Goal: Communication & Community: Share content

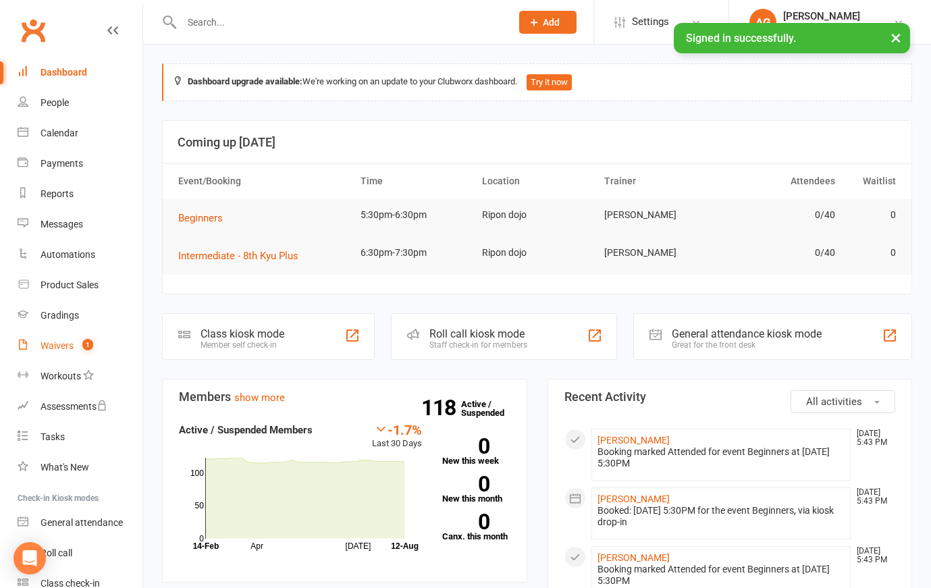
click at [72, 351] on link "Waivers 1" at bounding box center [80, 346] width 125 height 30
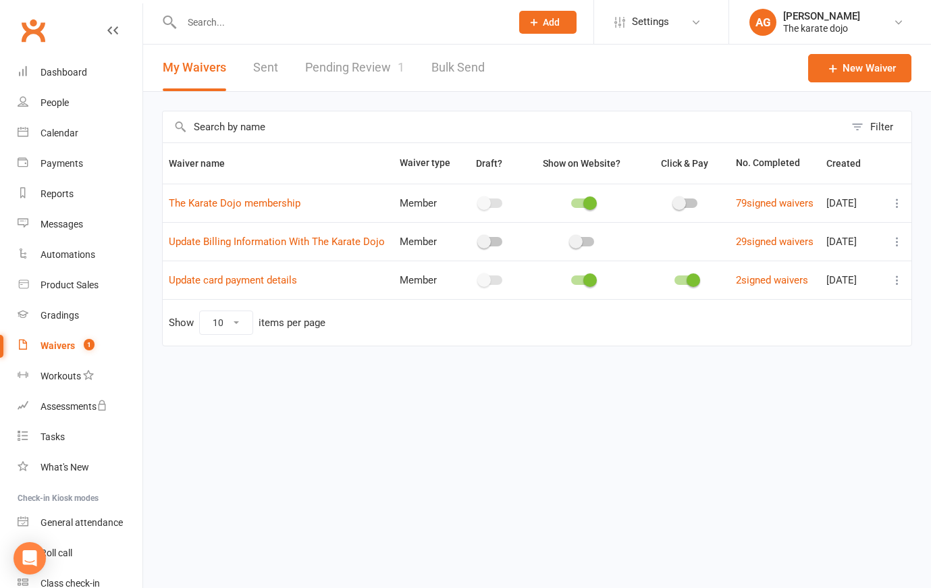
click at [377, 65] on link "Pending Review 1" at bounding box center [354, 68] width 99 height 47
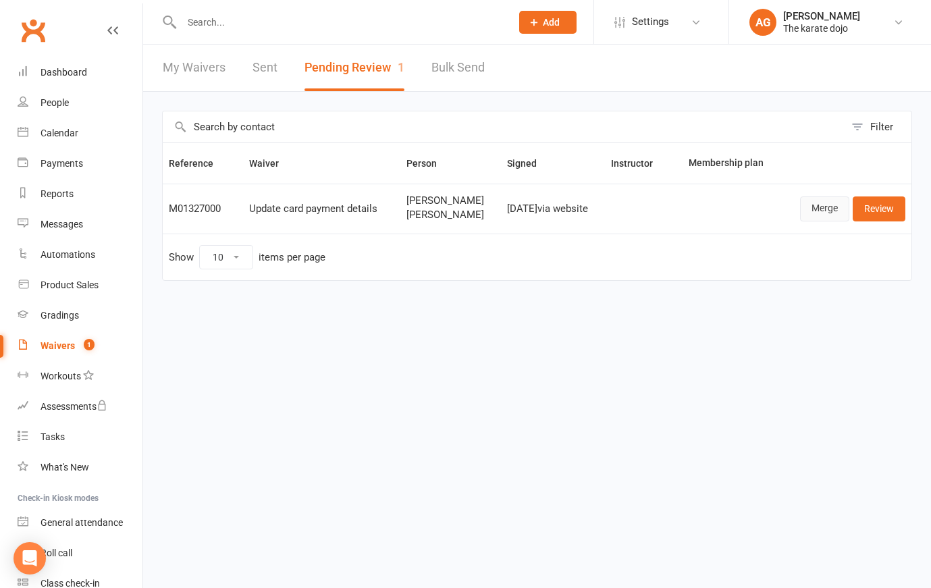
click at [826, 210] on link "Merge" at bounding box center [824, 209] width 49 height 24
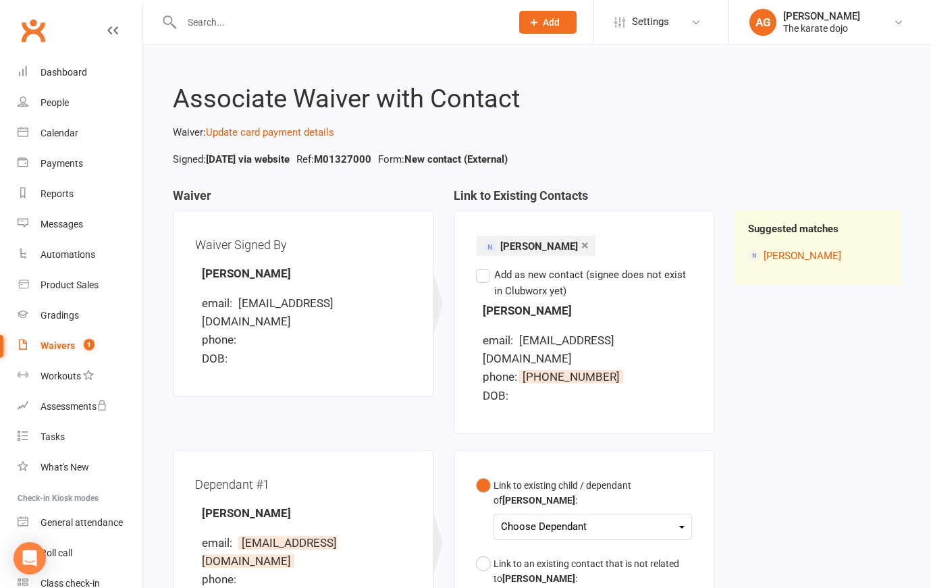
click at [592, 518] on div "Choose Dependant" at bounding box center [593, 527] width 184 height 18
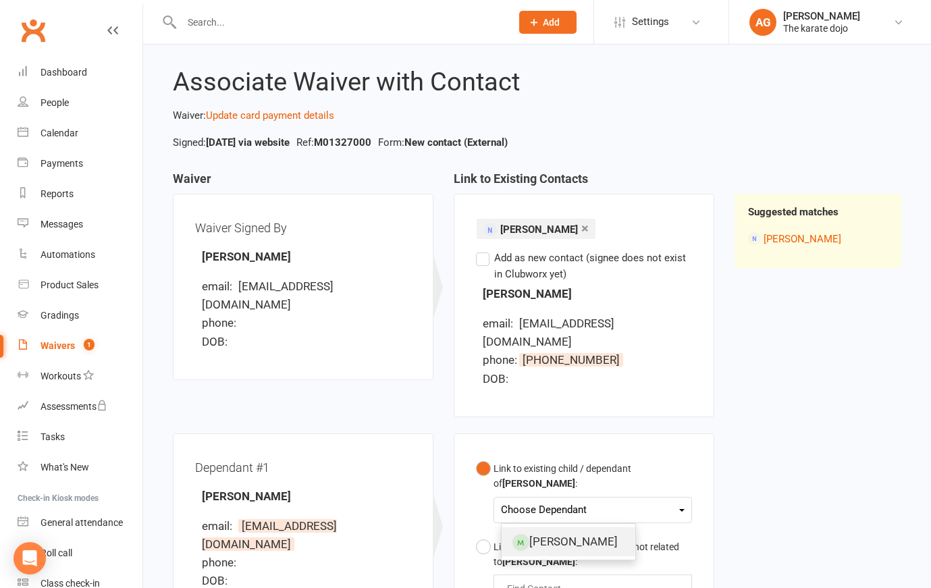
scroll to position [19, 1]
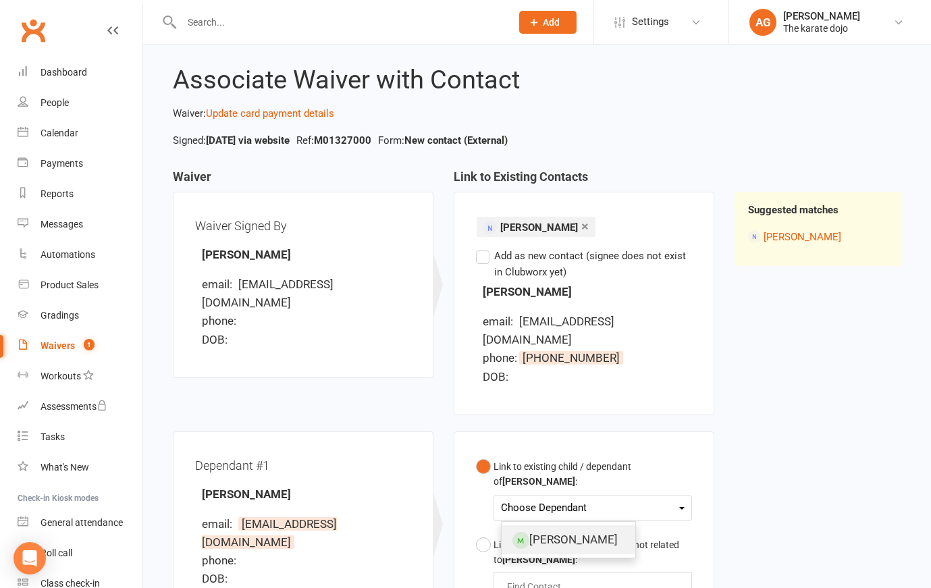
click at [606, 533] on link "[PERSON_NAME]" at bounding box center [569, 539] width 134 height 29
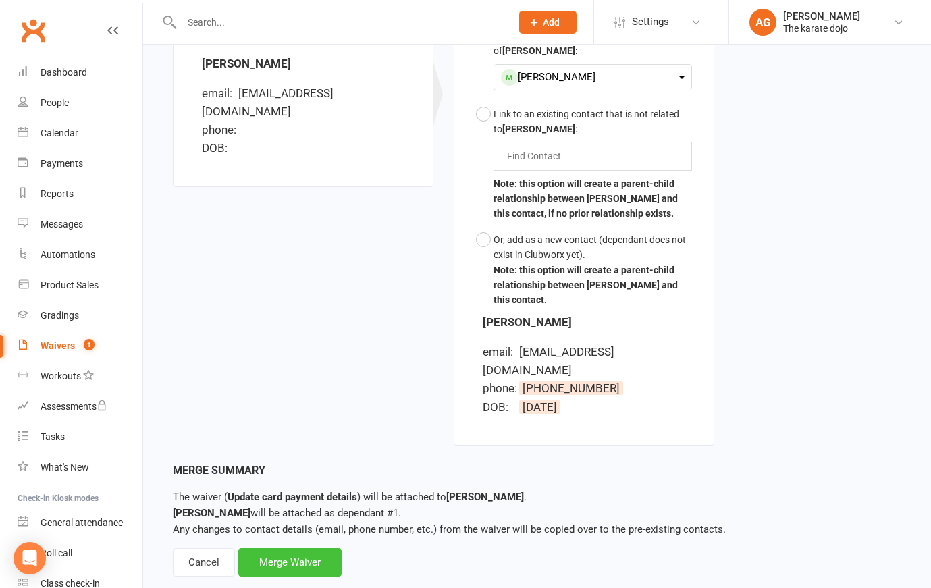
scroll to position [449, 0]
drag, startPoint x: 304, startPoint y: 519, endPoint x: 311, endPoint y: 521, distance: 7.6
click at [304, 549] on div "Merge Waiver" at bounding box center [289, 563] width 103 height 28
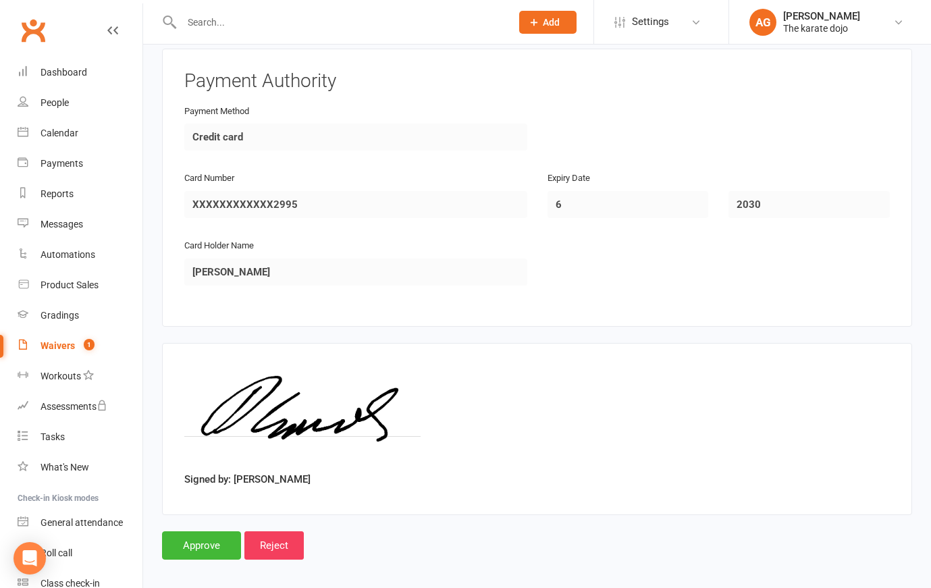
scroll to position [1081, 0]
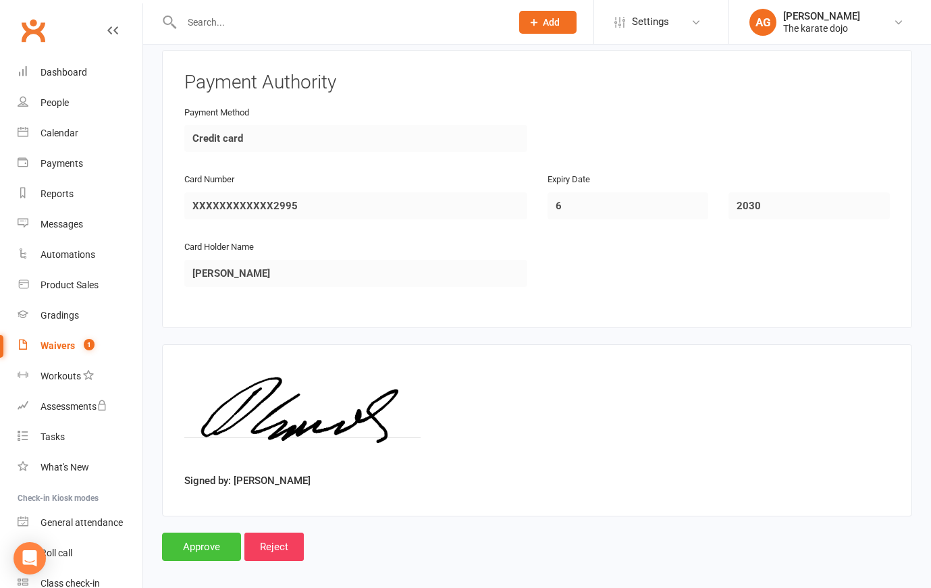
click at [193, 533] on input "Approve" at bounding box center [201, 547] width 79 height 28
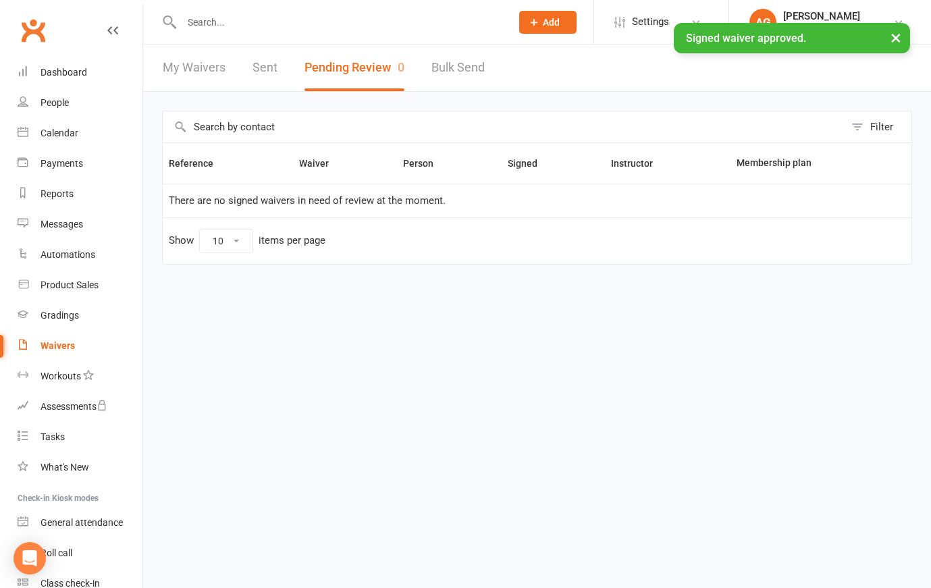
click at [203, 17] on input "text" at bounding box center [340, 22] width 324 height 19
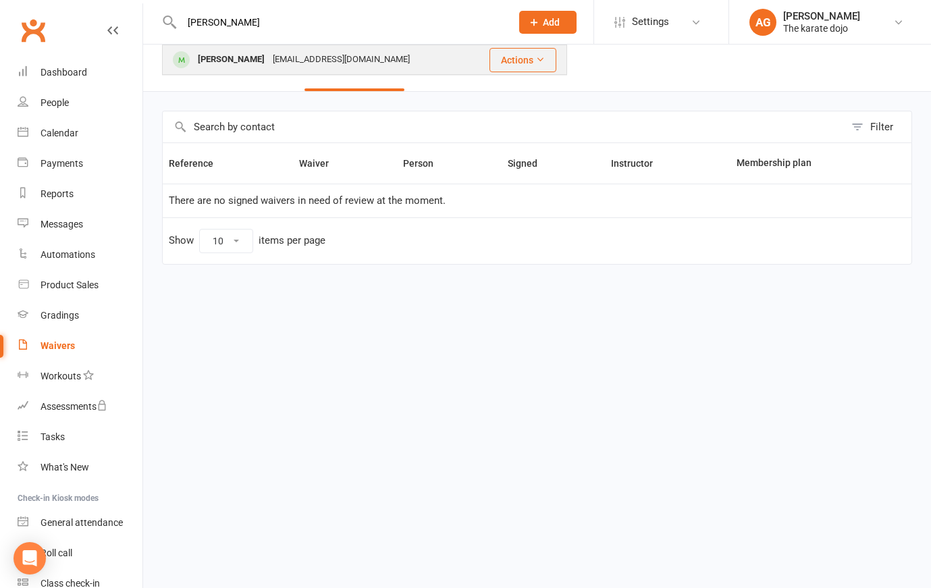
type input "[PERSON_NAME]"
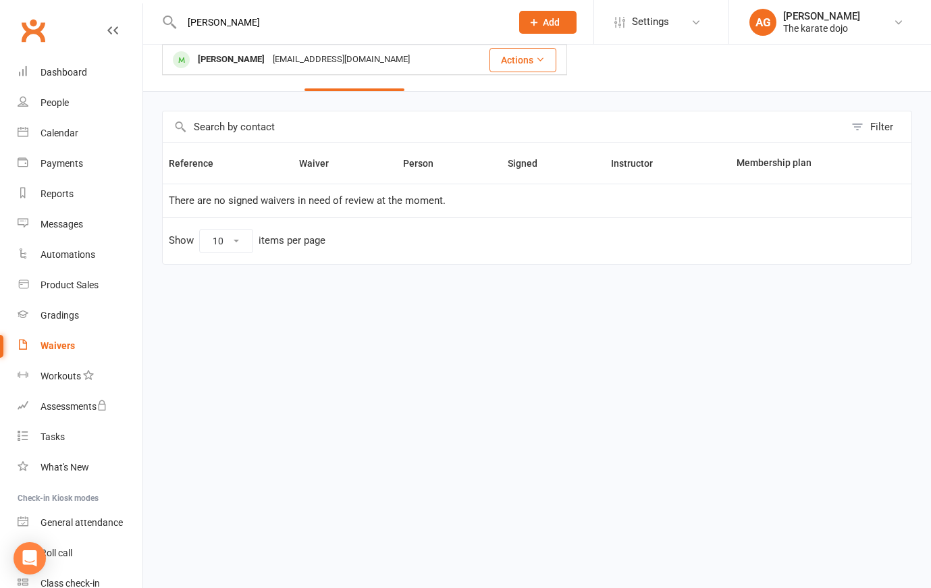
drag, startPoint x: 234, startPoint y: 58, endPoint x: 245, endPoint y: 78, distance: 22.7
click at [234, 58] on div "[PERSON_NAME]" at bounding box center [231, 60] width 75 height 20
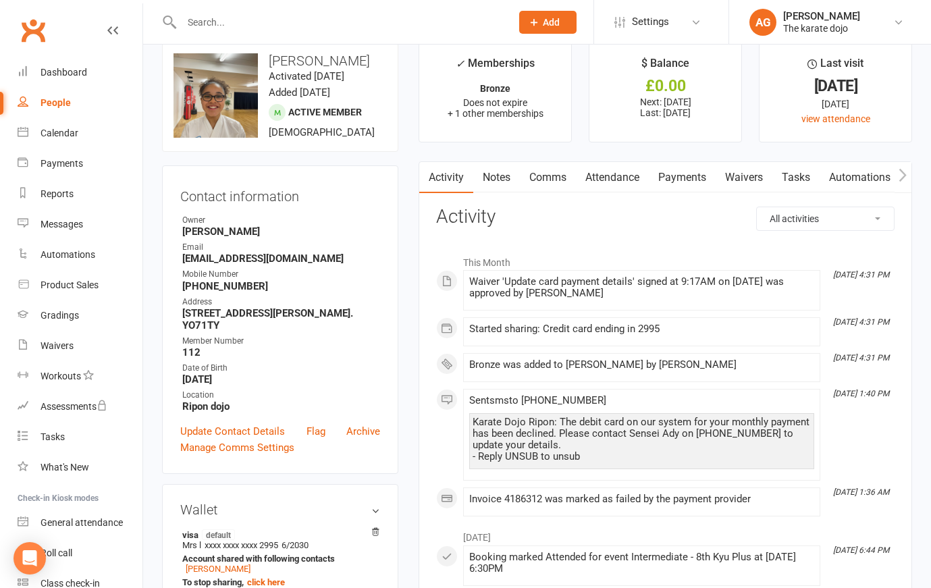
scroll to position [7, 0]
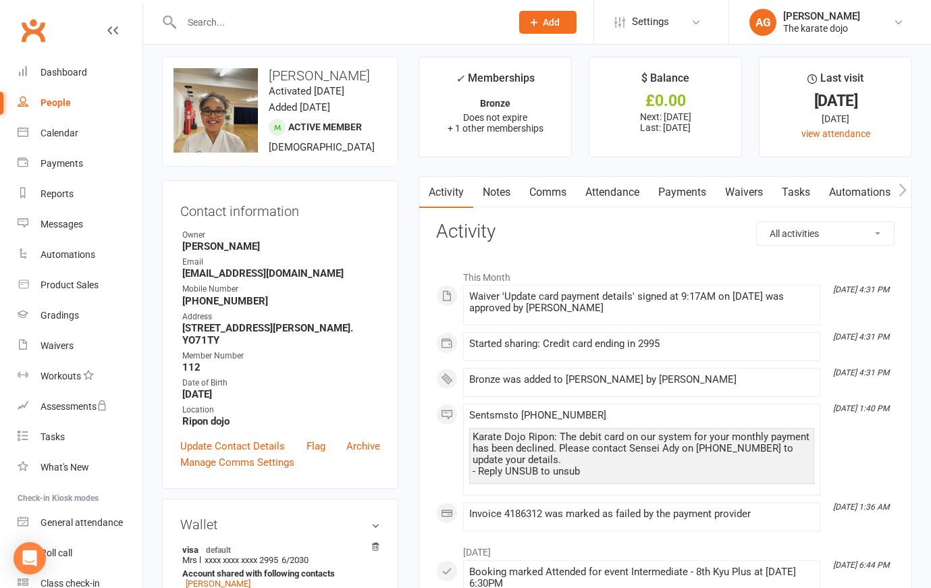
click at [685, 192] on link "Payments" at bounding box center [682, 192] width 67 height 31
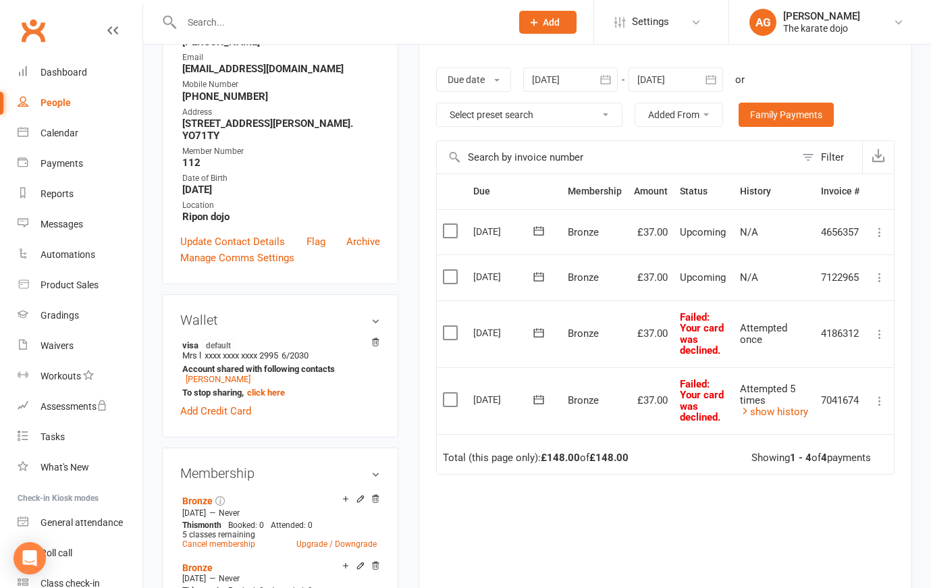
scroll to position [199, 0]
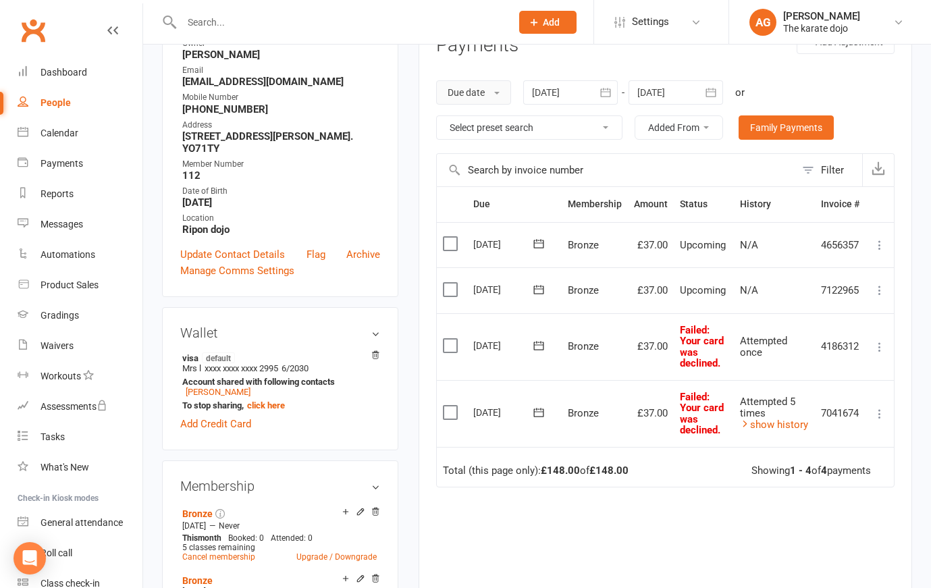
click at [505, 89] on button "Due date" at bounding box center [473, 92] width 75 height 24
click at [463, 121] on link "Due date" at bounding box center [504, 122] width 134 height 27
click at [500, 93] on button "Due date" at bounding box center [473, 92] width 75 height 24
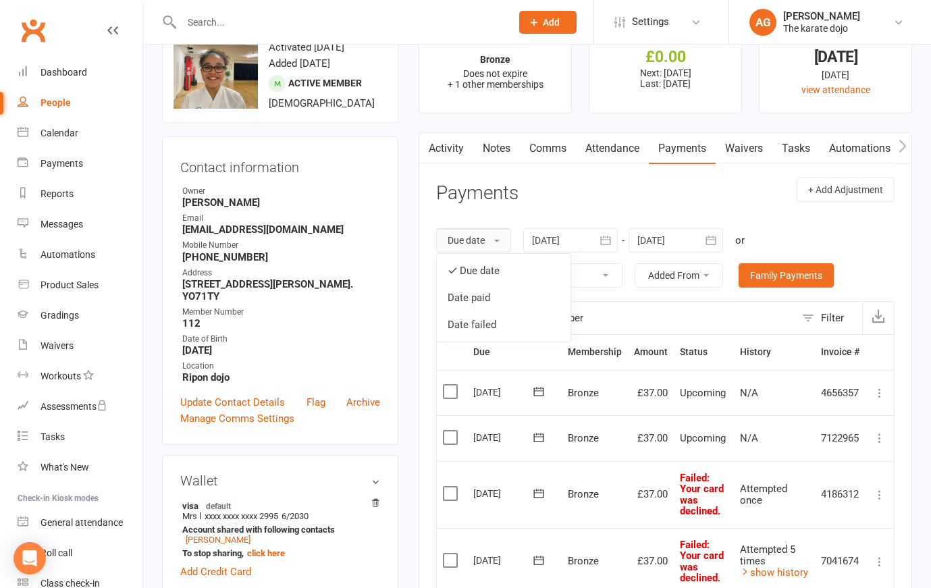
scroll to position [42, 0]
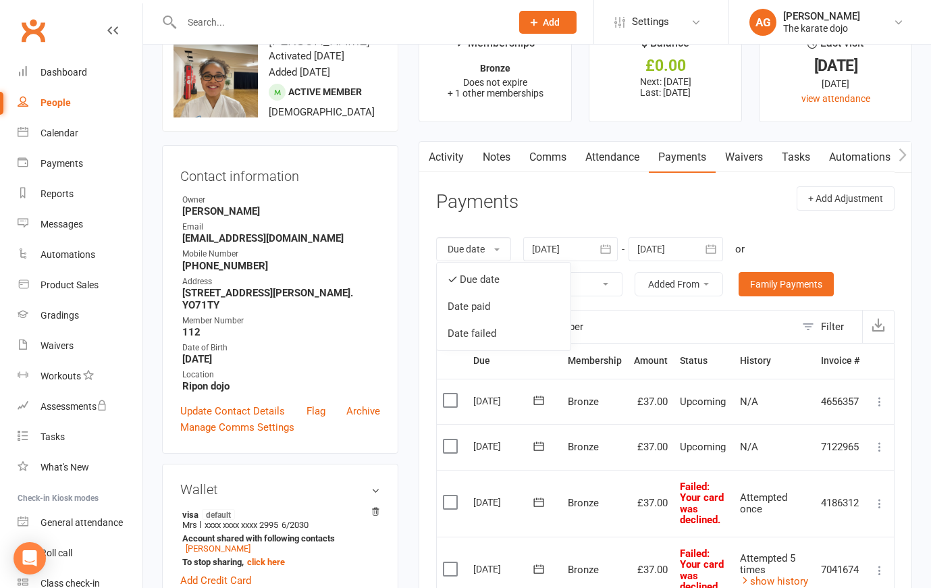
click at [594, 210] on header "Payments + Add Adjustment" at bounding box center [665, 204] width 459 height 37
click at [579, 250] on div at bounding box center [570, 249] width 95 height 24
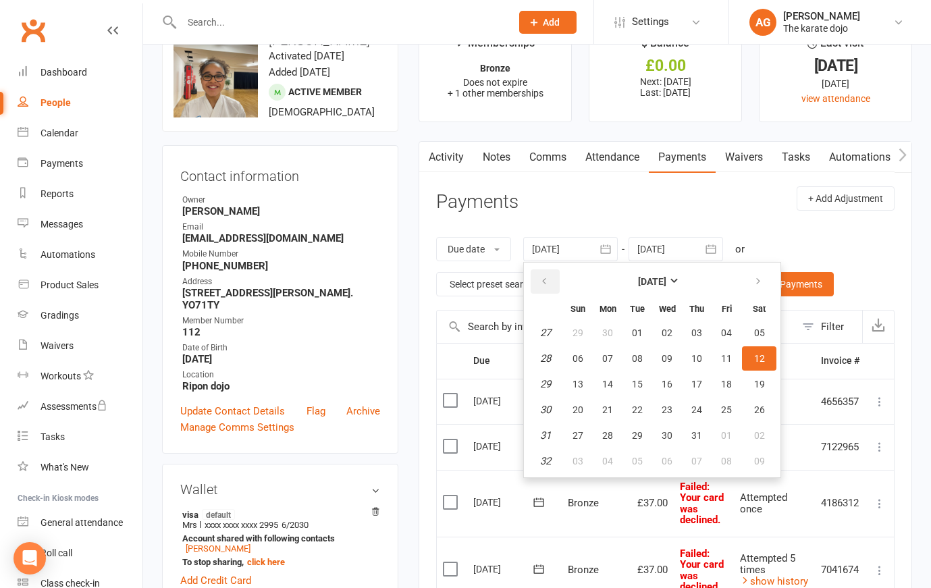
click at [548, 278] on icon "button" at bounding box center [544, 281] width 9 height 11
click at [704, 334] on button "01" at bounding box center [697, 333] width 28 height 24
type input "[DATE]"
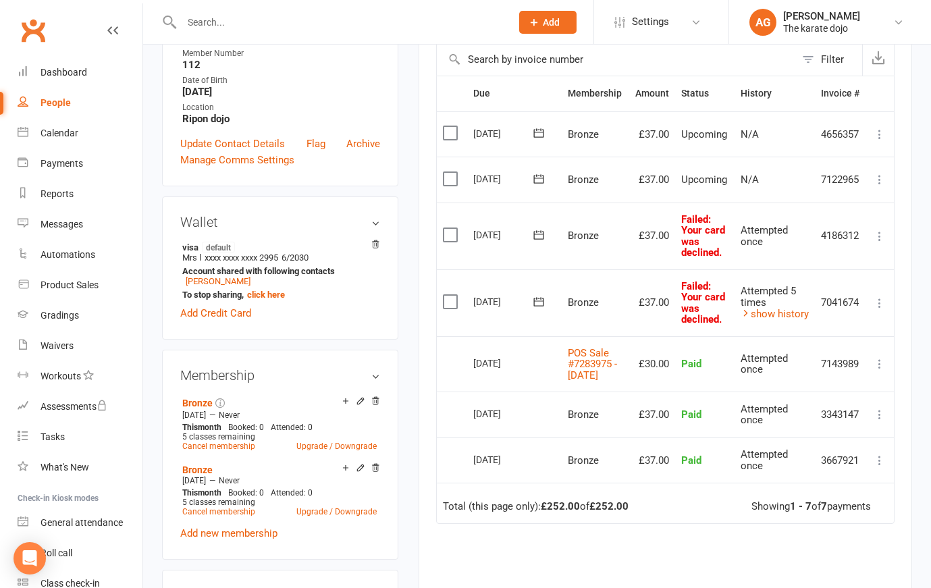
scroll to position [308, 0]
click at [538, 296] on icon at bounding box center [539, 303] width 14 height 14
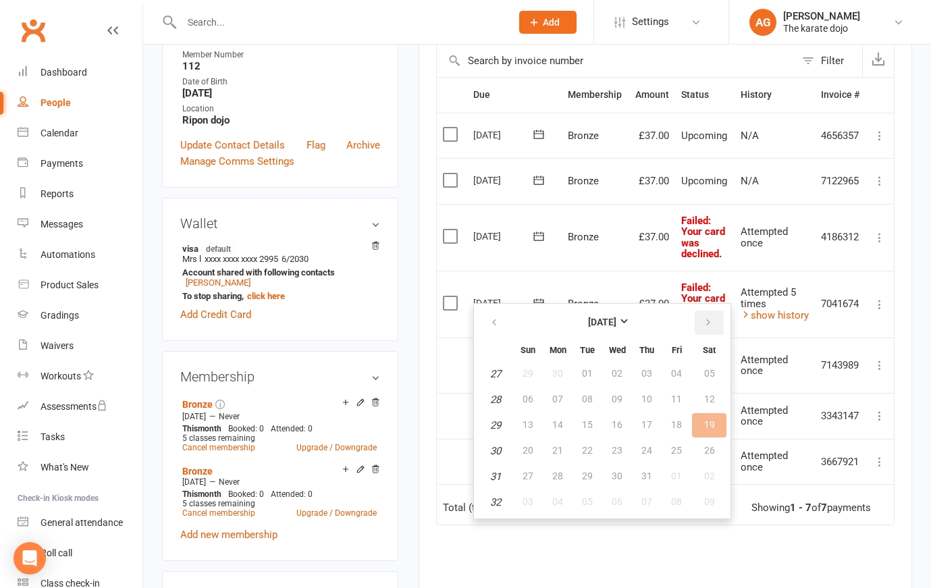
click at [706, 321] on icon "button" at bounding box center [708, 322] width 9 height 11
drag, startPoint x: 585, startPoint y: 427, endPoint x: 602, endPoint y: 276, distance: 152.8
click at [586, 427] on span "12" at bounding box center [587, 424] width 11 height 11
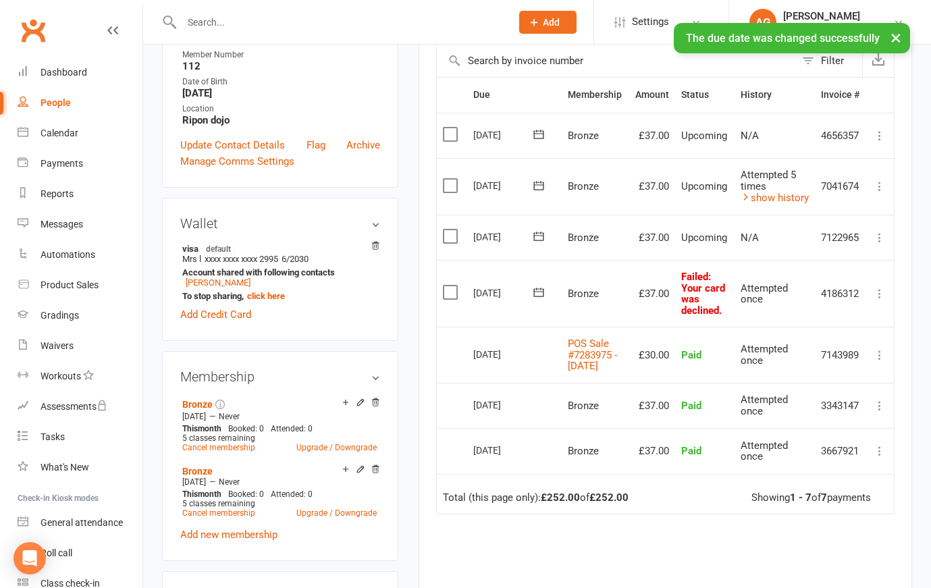
drag, startPoint x: 538, startPoint y: 283, endPoint x: 540, endPoint y: 291, distance: 8.2
click at [539, 288] on icon at bounding box center [539, 292] width 10 height 9
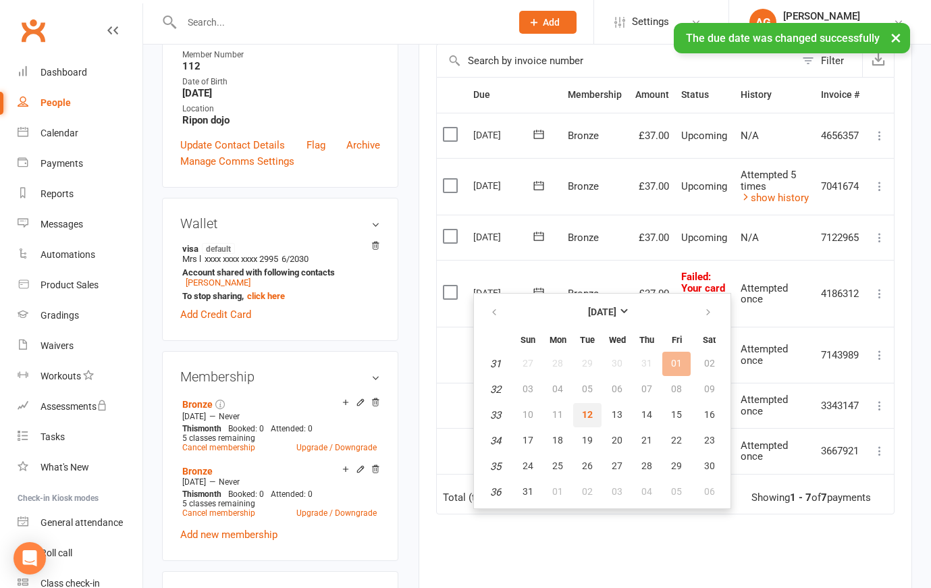
click at [590, 417] on span "12" at bounding box center [587, 414] width 11 height 11
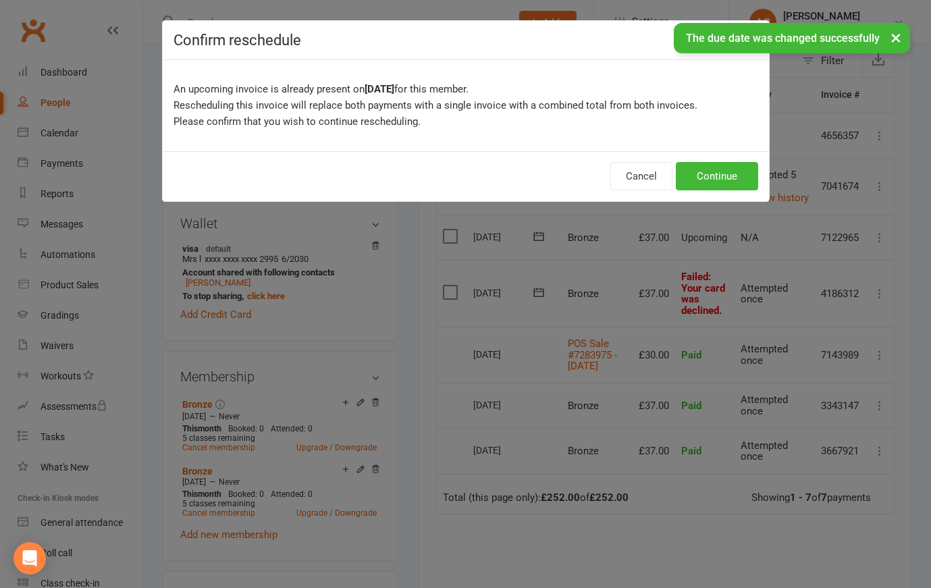
drag, startPoint x: 710, startPoint y: 174, endPoint x: 627, endPoint y: 219, distance: 93.7
click at [710, 174] on button "Continue" at bounding box center [717, 176] width 82 height 28
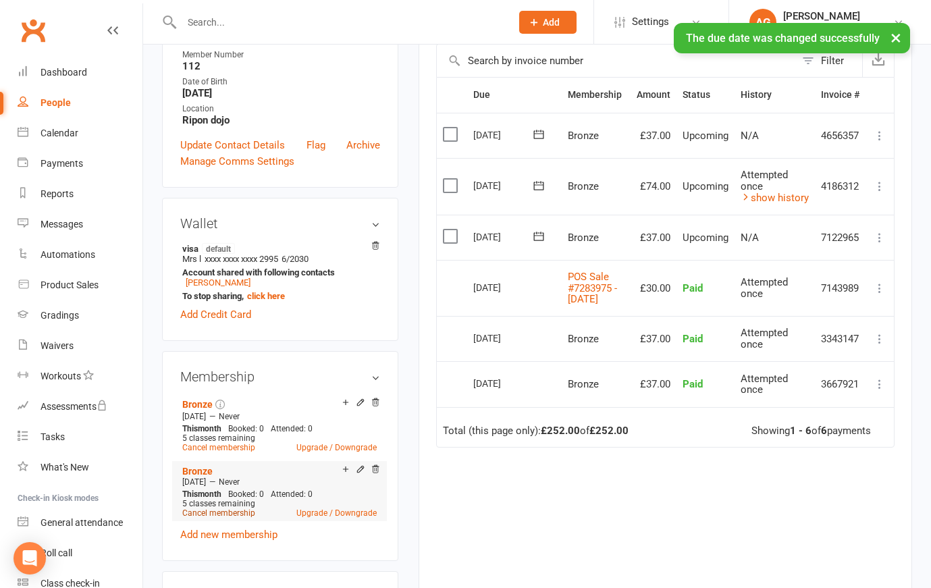
scroll to position [310, 0]
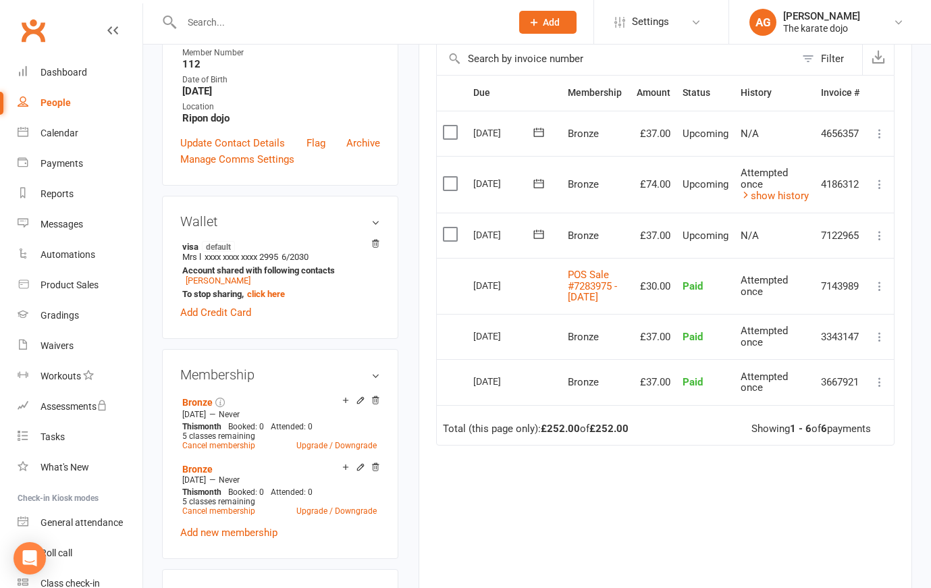
drag, startPoint x: 375, startPoint y: 456, endPoint x: 574, endPoint y: 346, distance: 226.7
click at [375, 463] on icon at bounding box center [375, 467] width 9 height 9
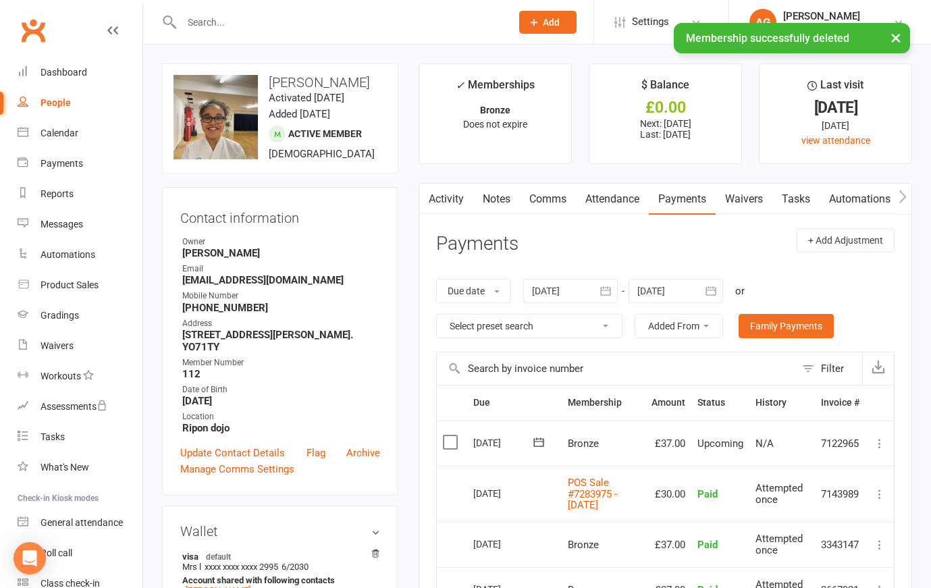
scroll to position [0, 0]
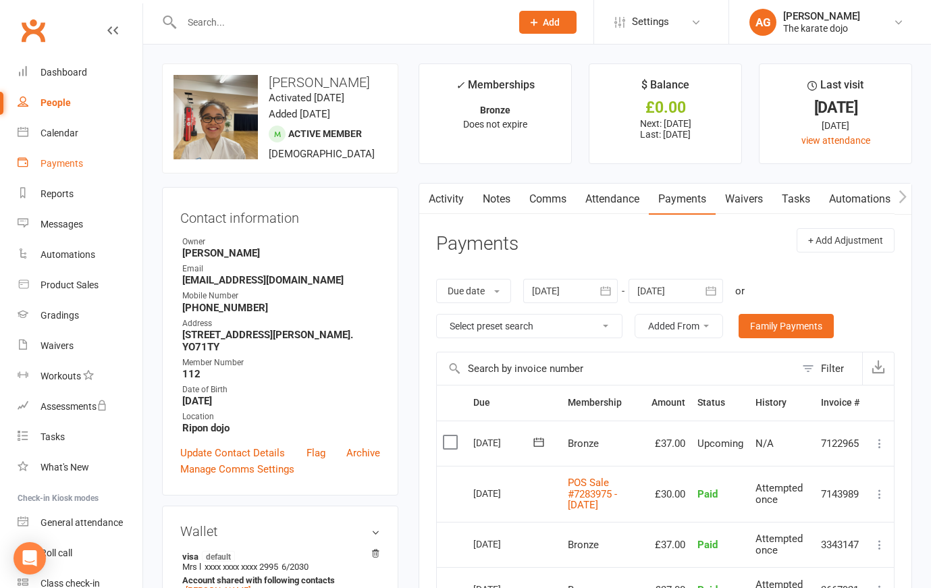
click at [51, 166] on div "Payments" at bounding box center [62, 163] width 43 height 11
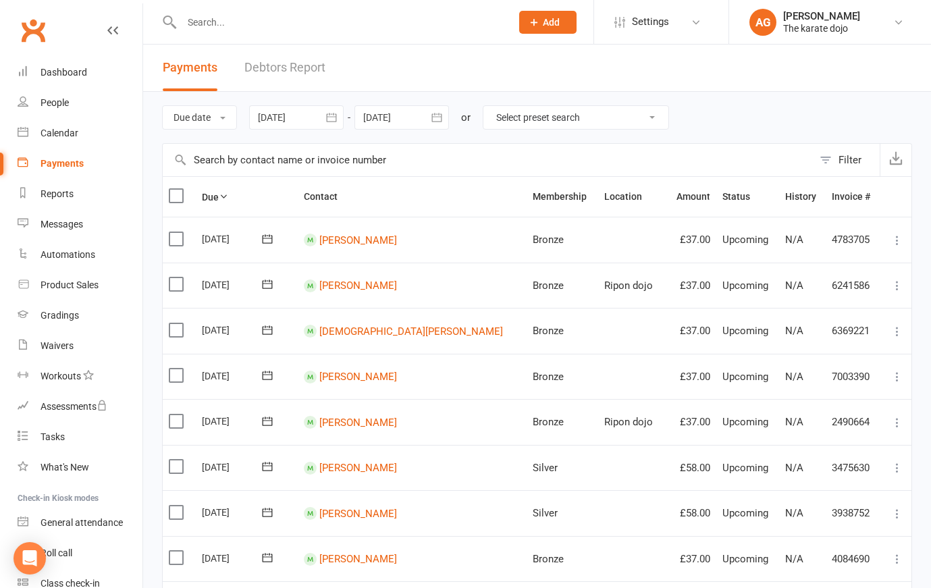
click at [271, 66] on link "Debtors Report" at bounding box center [284, 68] width 81 height 47
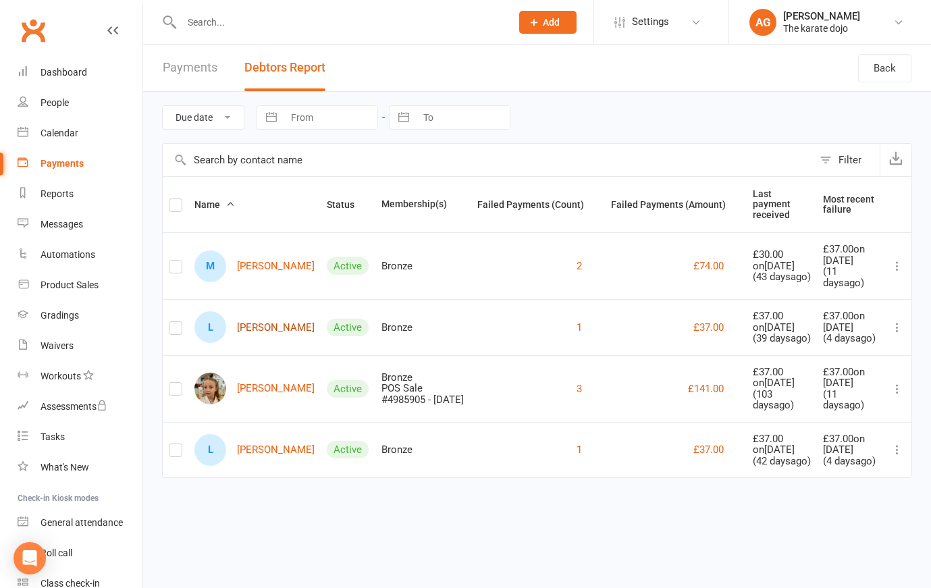
click at [253, 343] on link "L [PERSON_NAME]" at bounding box center [254, 327] width 120 height 32
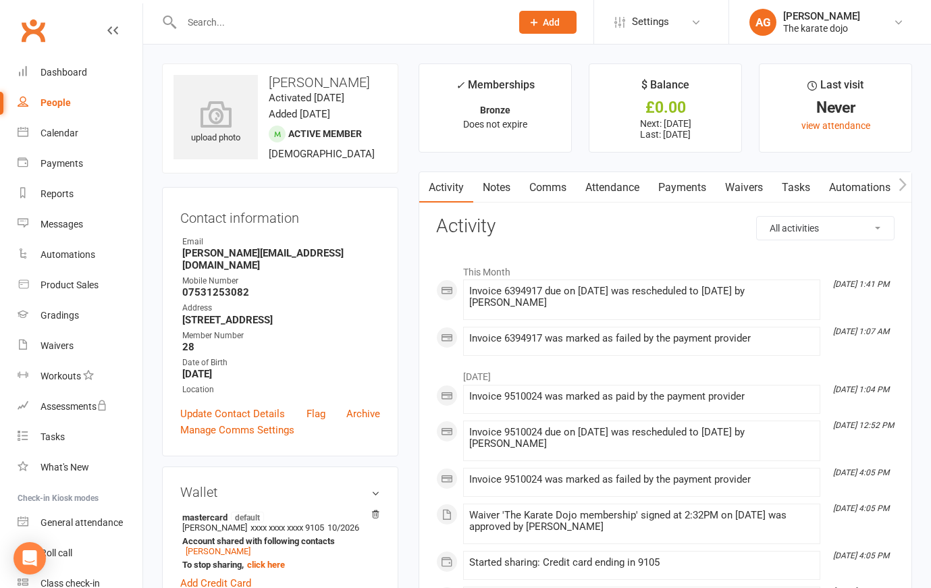
click at [686, 185] on link "Payments" at bounding box center [682, 187] width 67 height 31
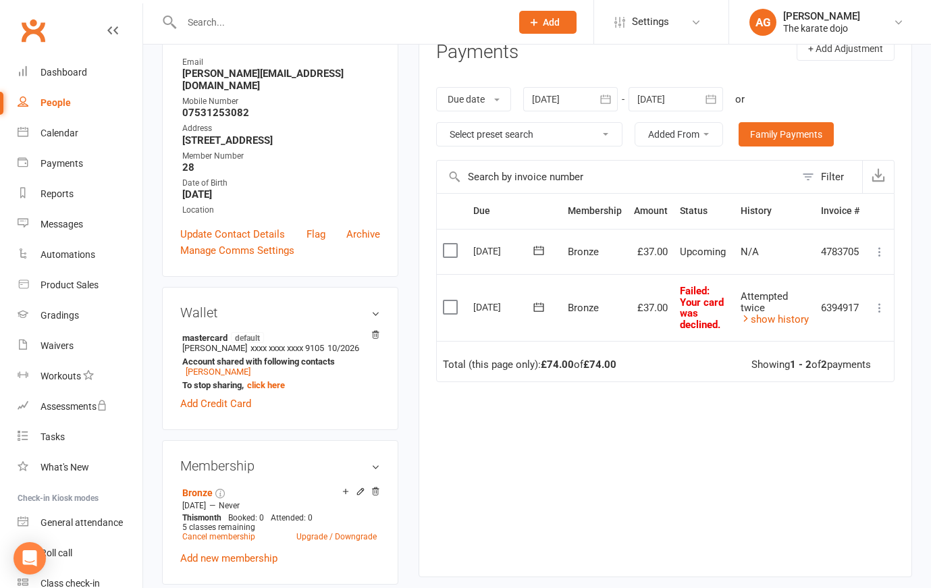
scroll to position [215, 0]
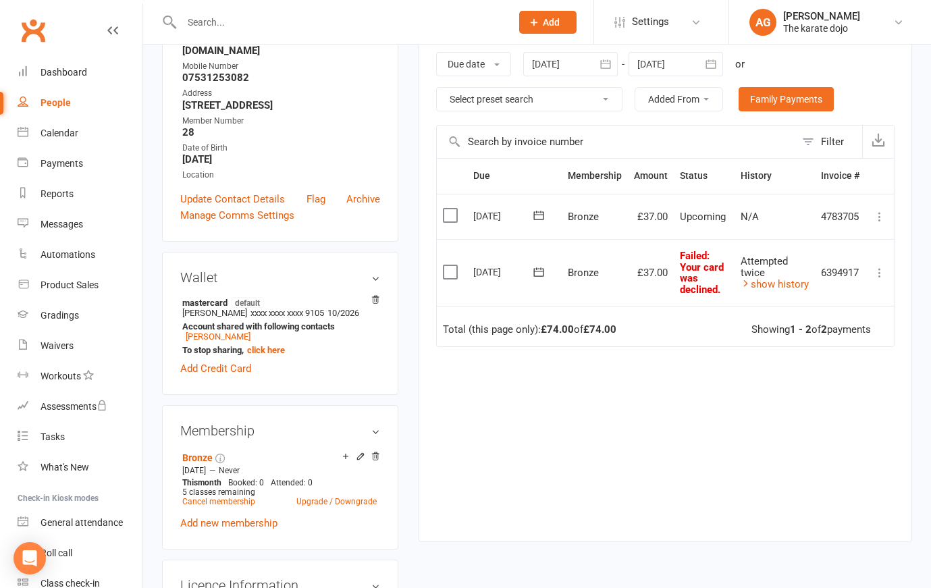
click at [541, 267] on icon at bounding box center [539, 271] width 10 height 9
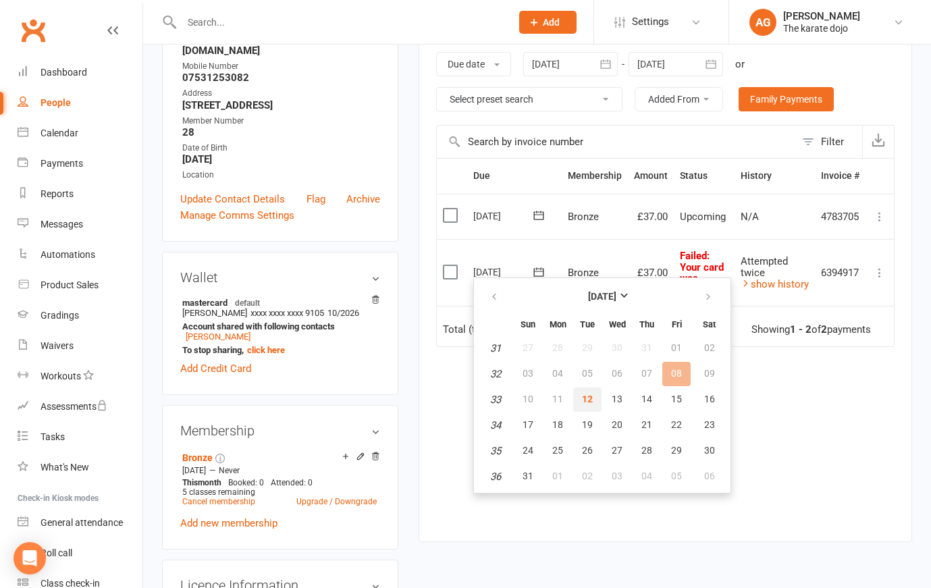
click at [592, 397] on span "12" at bounding box center [587, 399] width 11 height 11
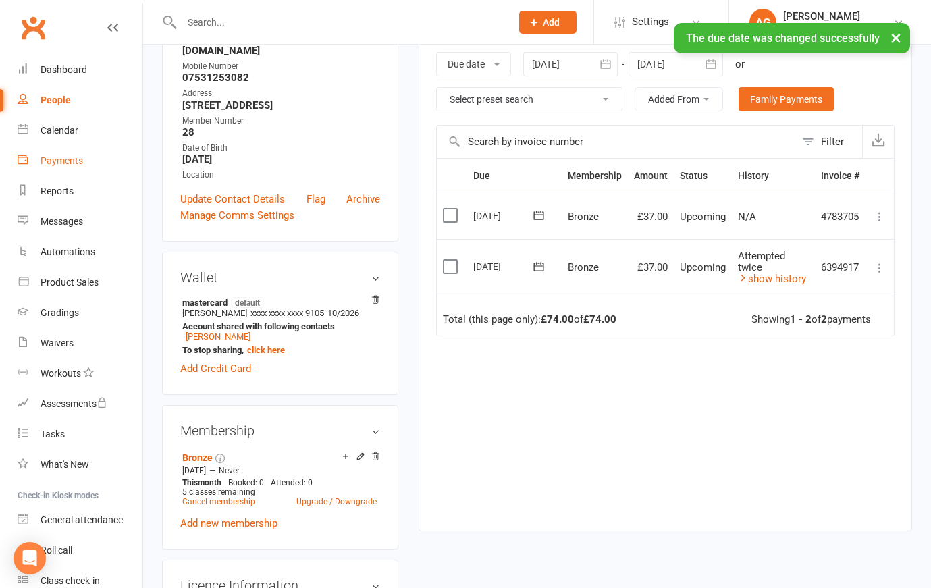
scroll to position [1, 0]
click at [61, 160] on div "Payments" at bounding box center [62, 162] width 43 height 11
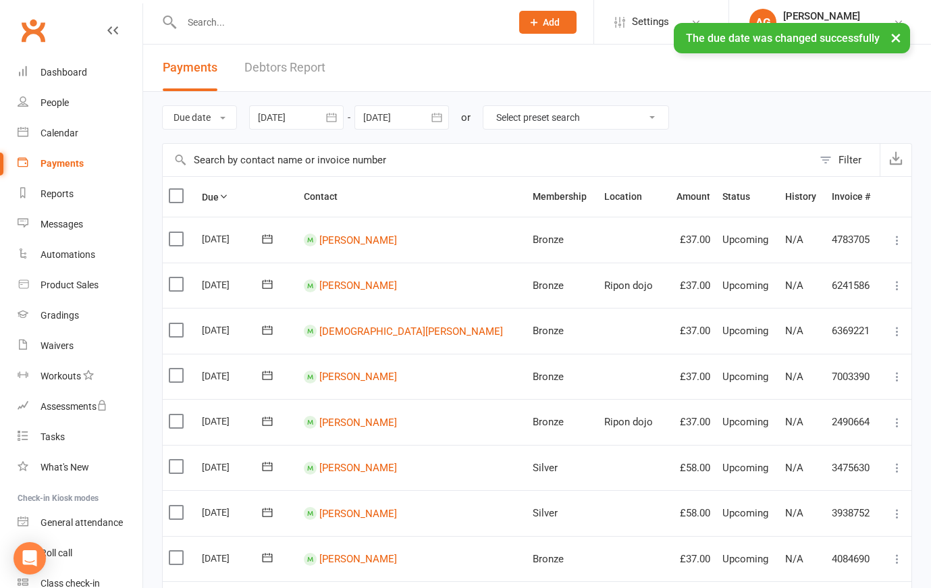
click at [295, 72] on link "Debtors Report" at bounding box center [284, 68] width 81 height 47
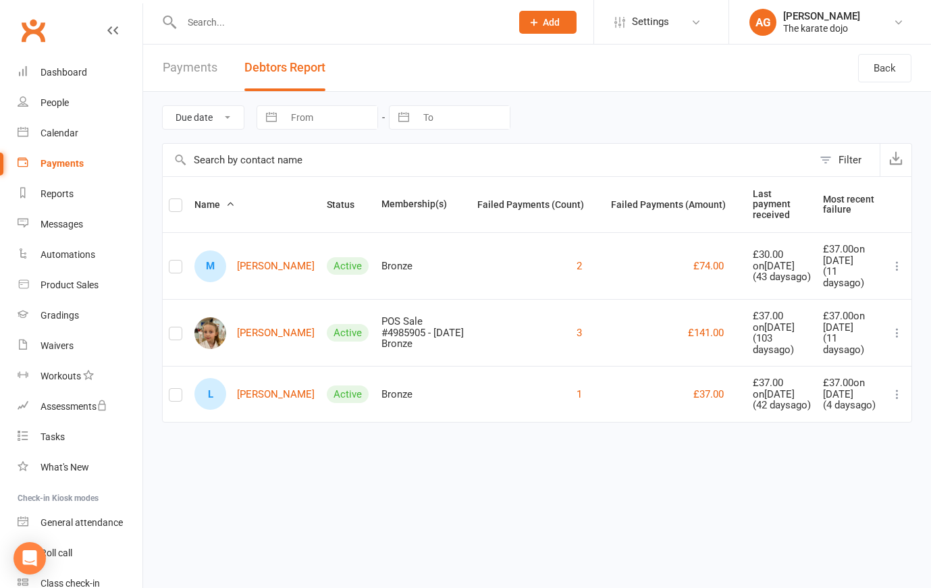
click at [262, 344] on link "[PERSON_NAME]" at bounding box center [254, 333] width 120 height 32
click at [58, 163] on div "Payments" at bounding box center [62, 163] width 43 height 11
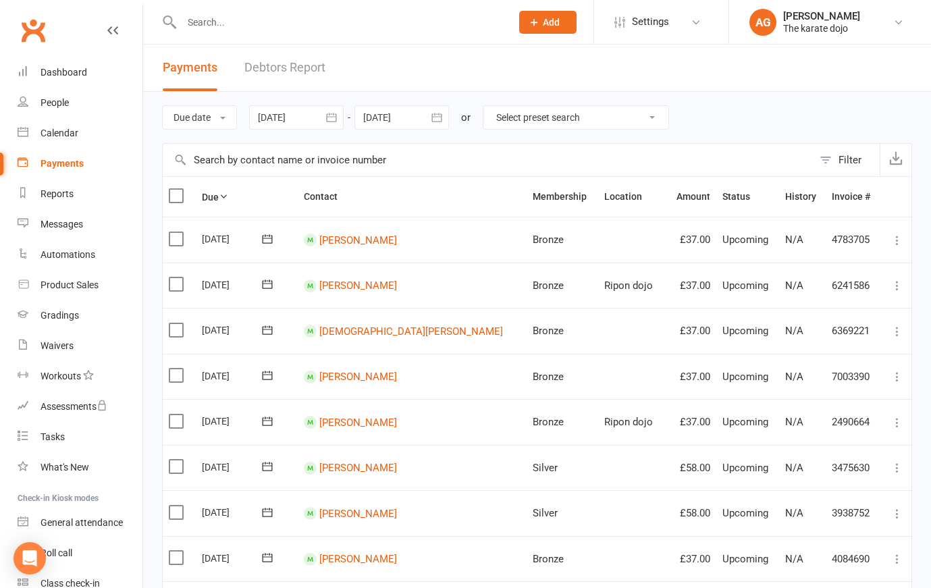
click at [274, 70] on link "Debtors Report" at bounding box center [284, 68] width 81 height 47
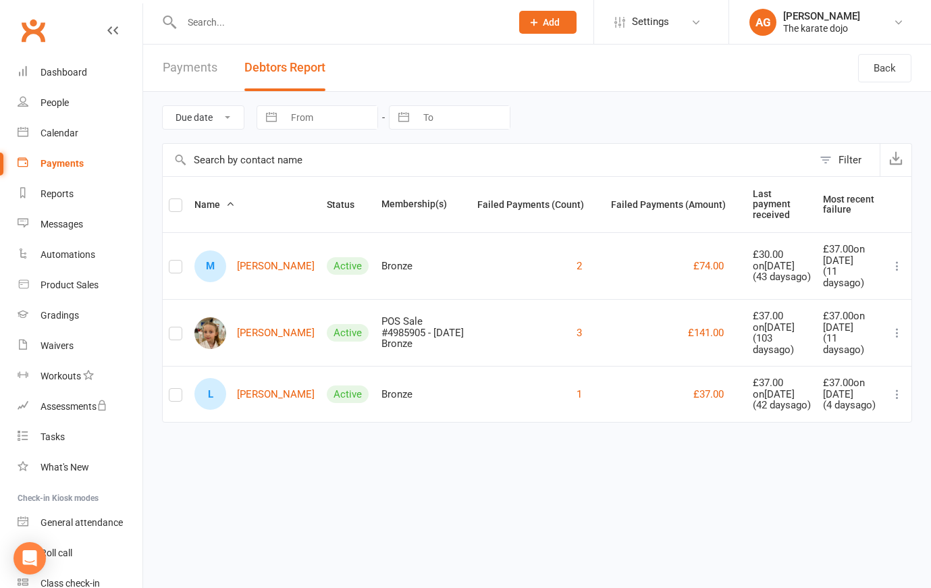
click at [252, 269] on link "M [PERSON_NAME]" at bounding box center [254, 267] width 120 height 32
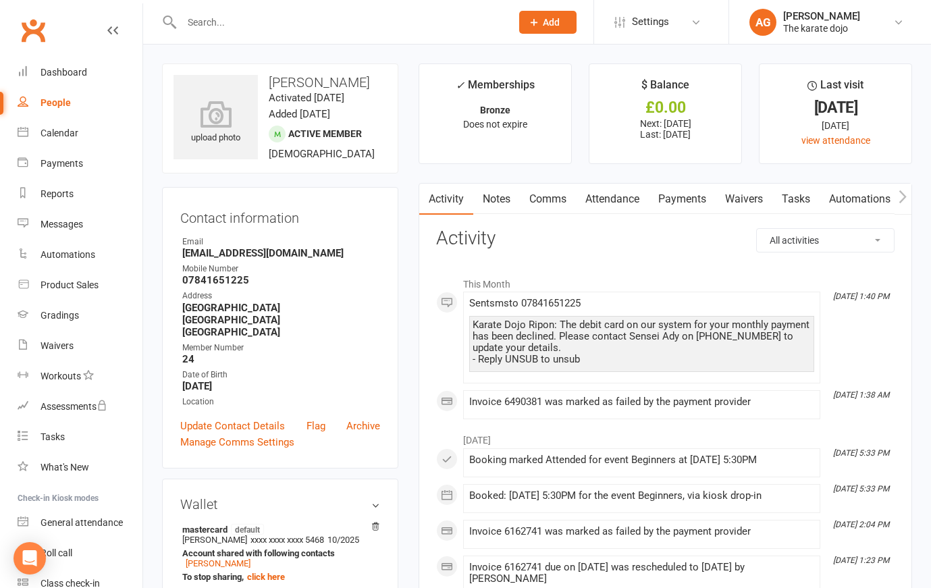
click at [554, 197] on link "Comms" at bounding box center [548, 199] width 56 height 31
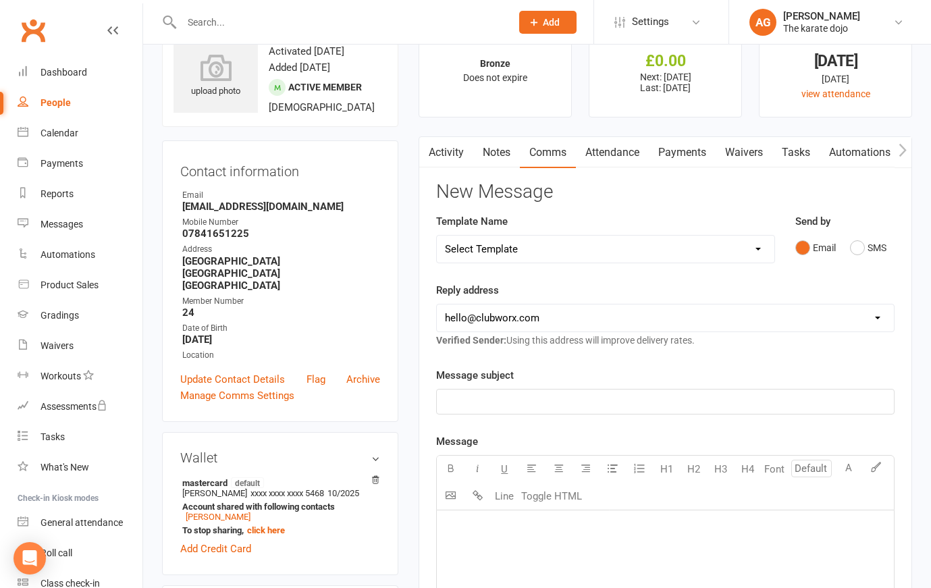
scroll to position [55, 0]
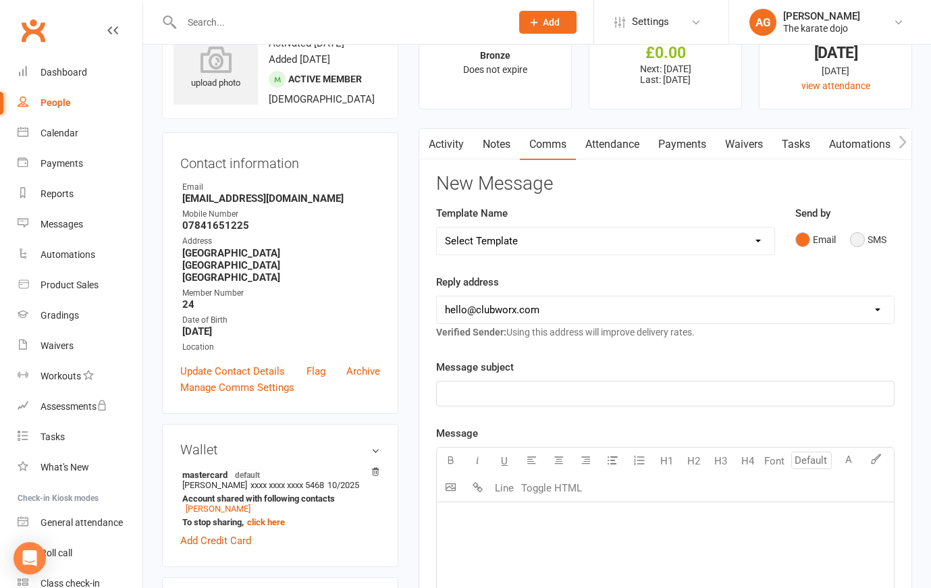
click at [858, 237] on button "SMS" at bounding box center [868, 240] width 36 height 26
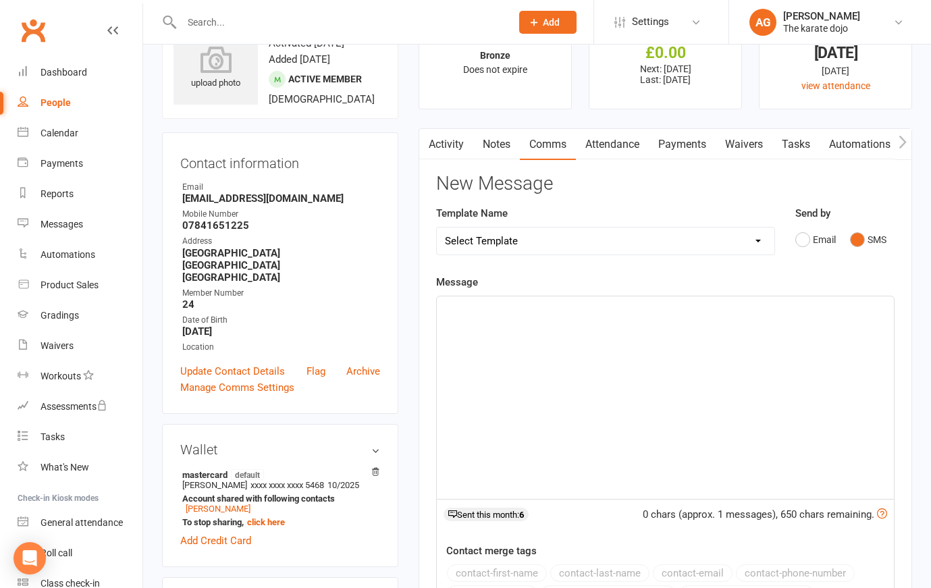
select select "9"
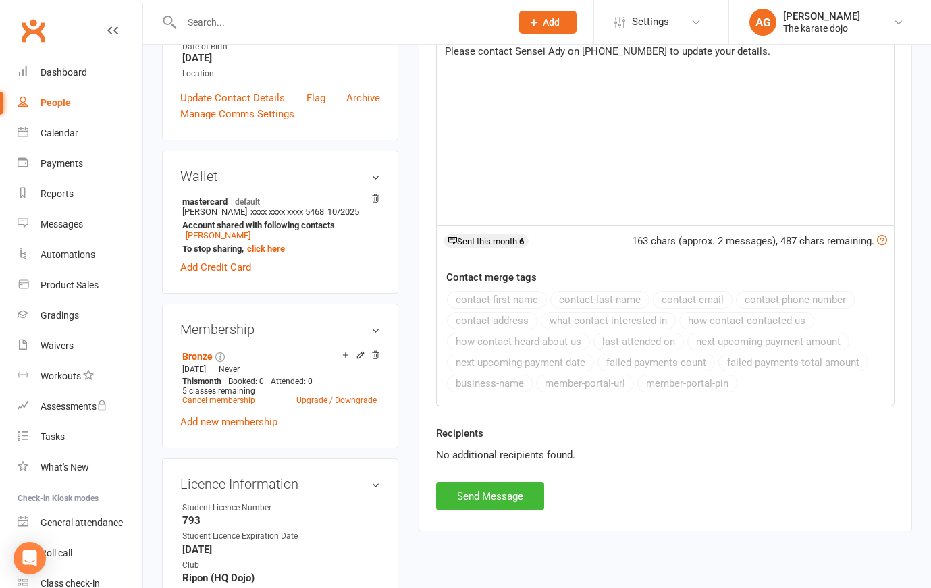
scroll to position [329, 0]
click at [491, 496] on button "Send Message" at bounding box center [490, 496] width 108 height 28
select select
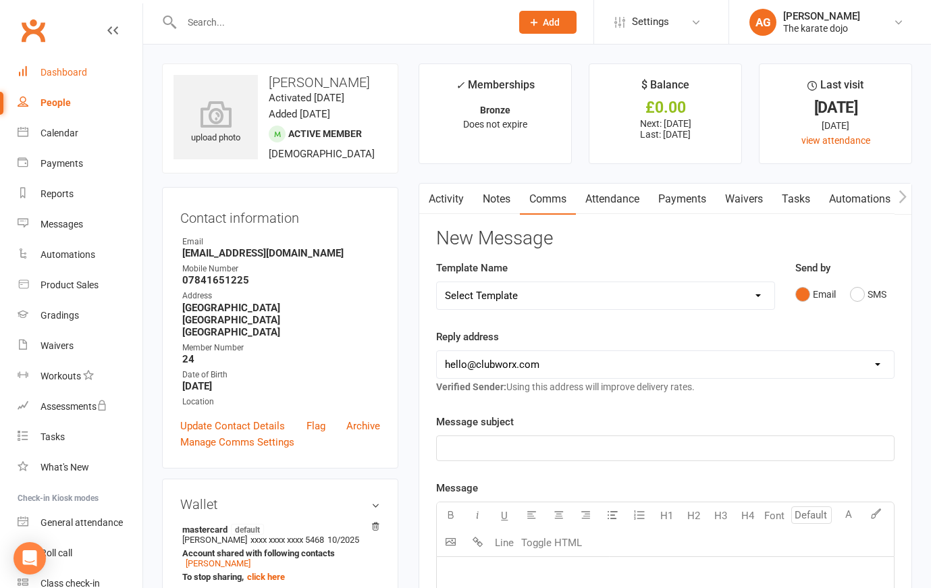
scroll to position [0, 0]
